Goal: Information Seeking & Learning: Learn about a topic

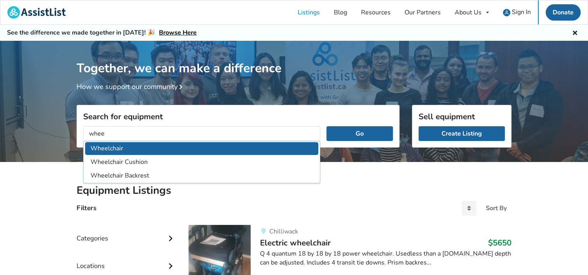
click at [190, 146] on li "Wheelchair" at bounding box center [201, 148] width 233 height 13
type input "Wheelchair"
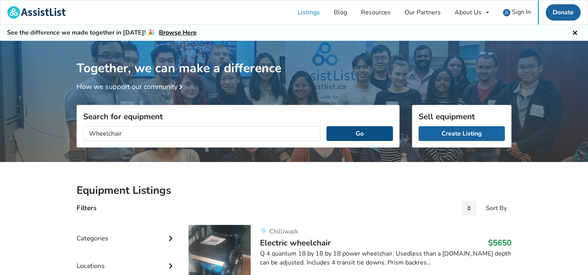
click at [373, 135] on button "Go" at bounding box center [359, 133] width 66 height 15
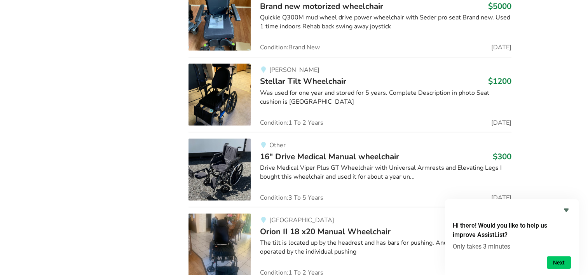
scroll to position [1418, 0]
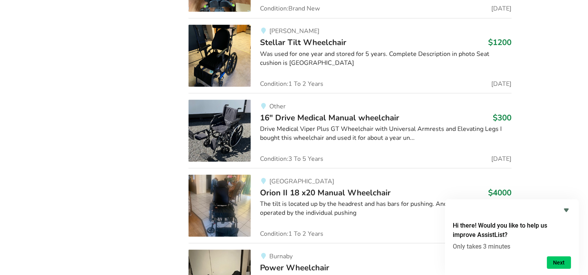
click at [356, 113] on span "16" Drive Medical Manual wheelchair" at bounding box center [329, 117] width 139 height 11
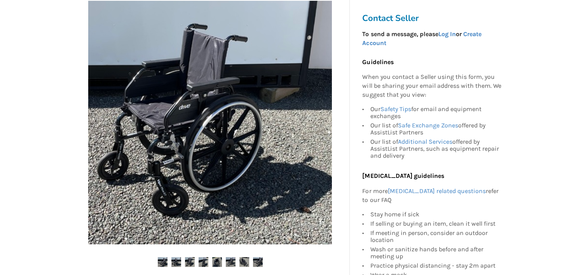
scroll to position [155, 0]
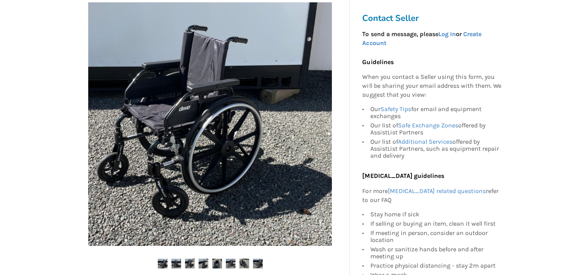
click at [176, 261] on img at bounding box center [176, 264] width 10 height 10
click at [192, 261] on img at bounding box center [190, 264] width 10 height 10
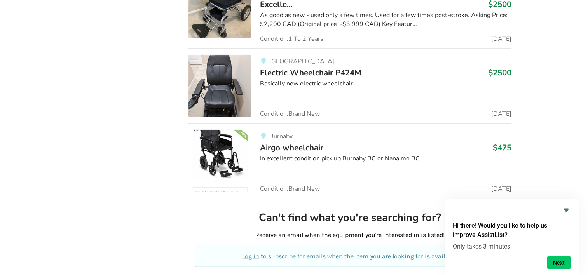
scroll to position [1934, 0]
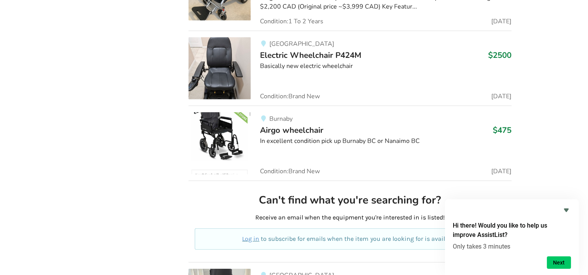
click at [373, 137] on div "In excellent condition pick up Burnaby BC or Nanaimo BC" at bounding box center [385, 141] width 251 height 9
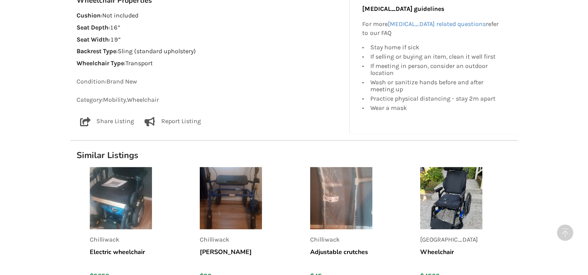
scroll to position [505, 0]
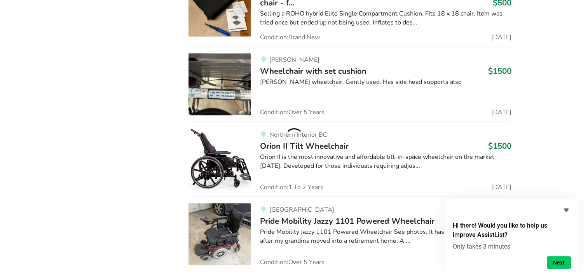
scroll to position [6354, 0]
